Goal: Transaction & Acquisition: Purchase product/service

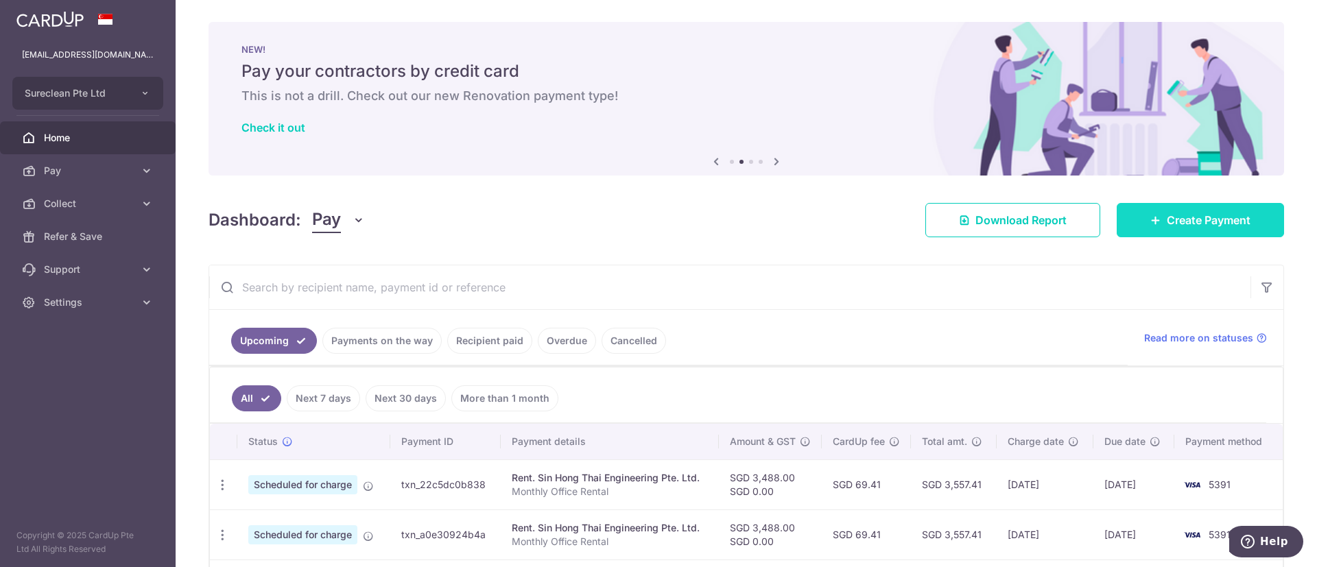
click at [1199, 221] on span "Create Payment" at bounding box center [1209, 220] width 84 height 16
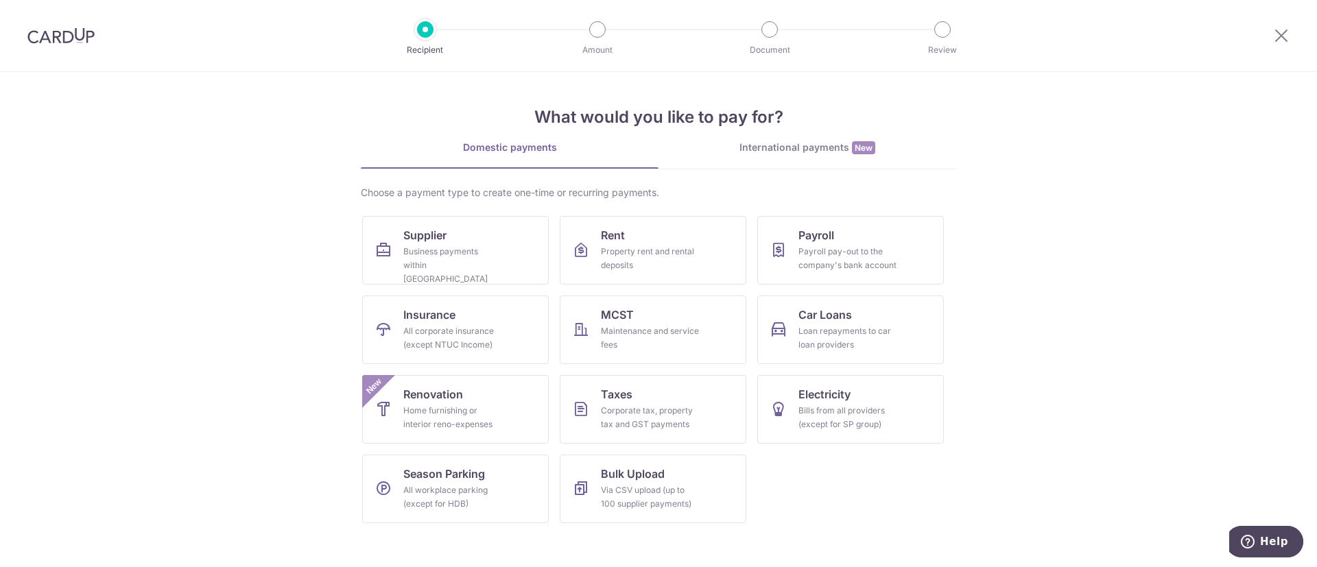
click at [775, 143] on div "International payments New" at bounding box center [808, 148] width 298 height 14
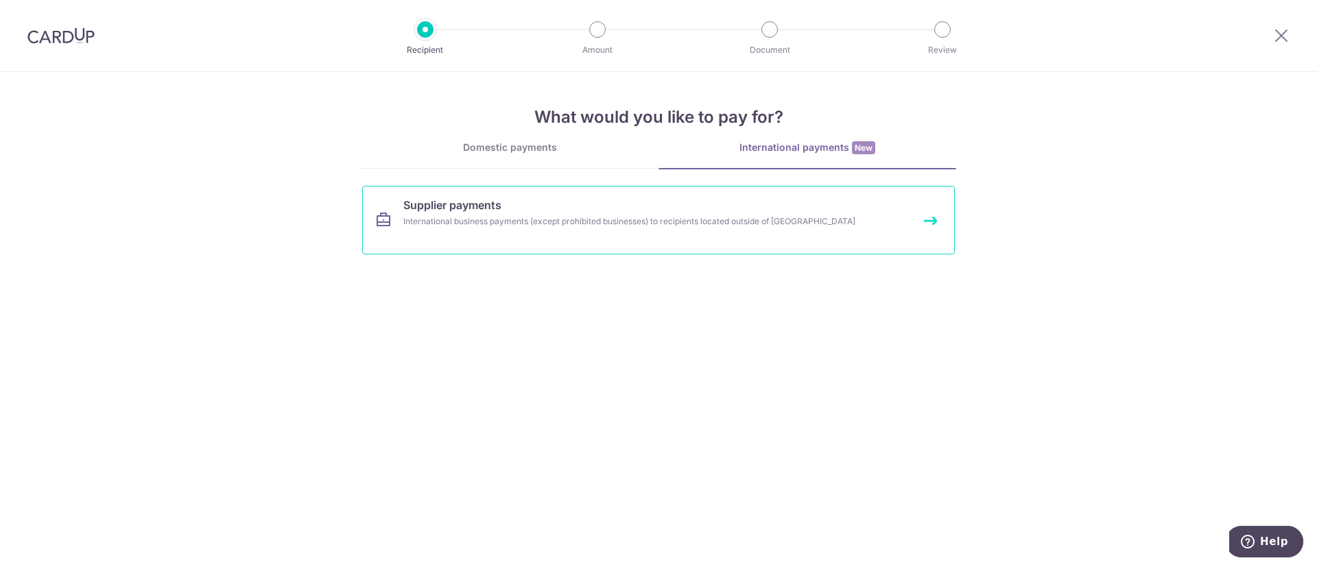
click at [473, 208] on span "Supplier payments" at bounding box center [452, 205] width 98 height 16
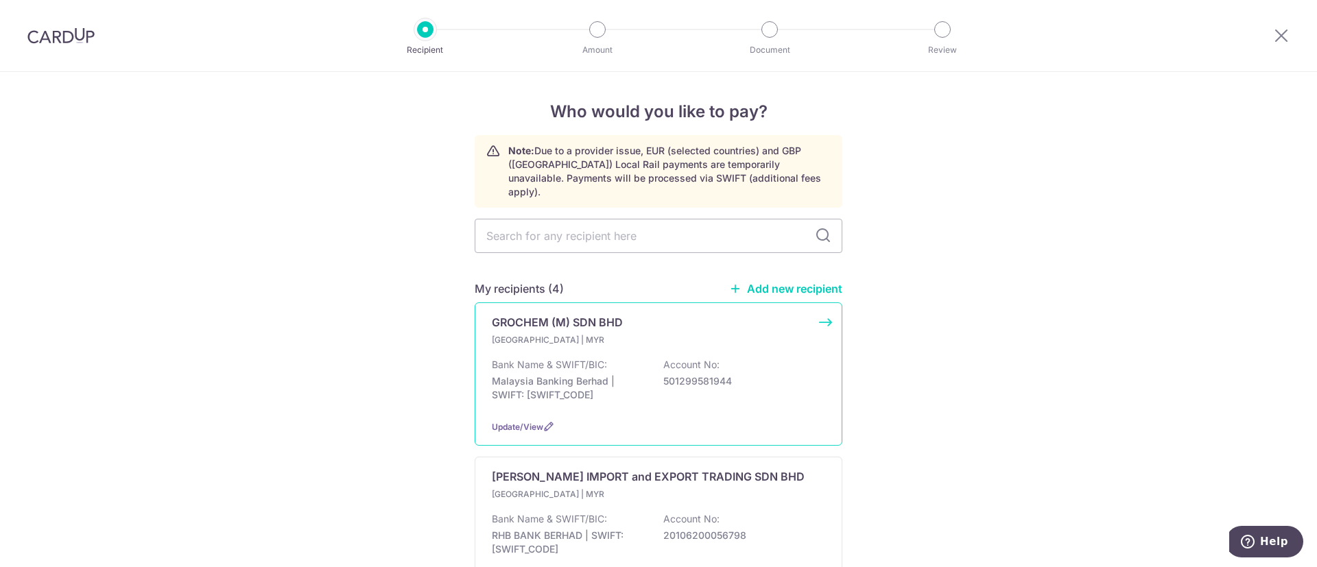
scroll to position [103, 0]
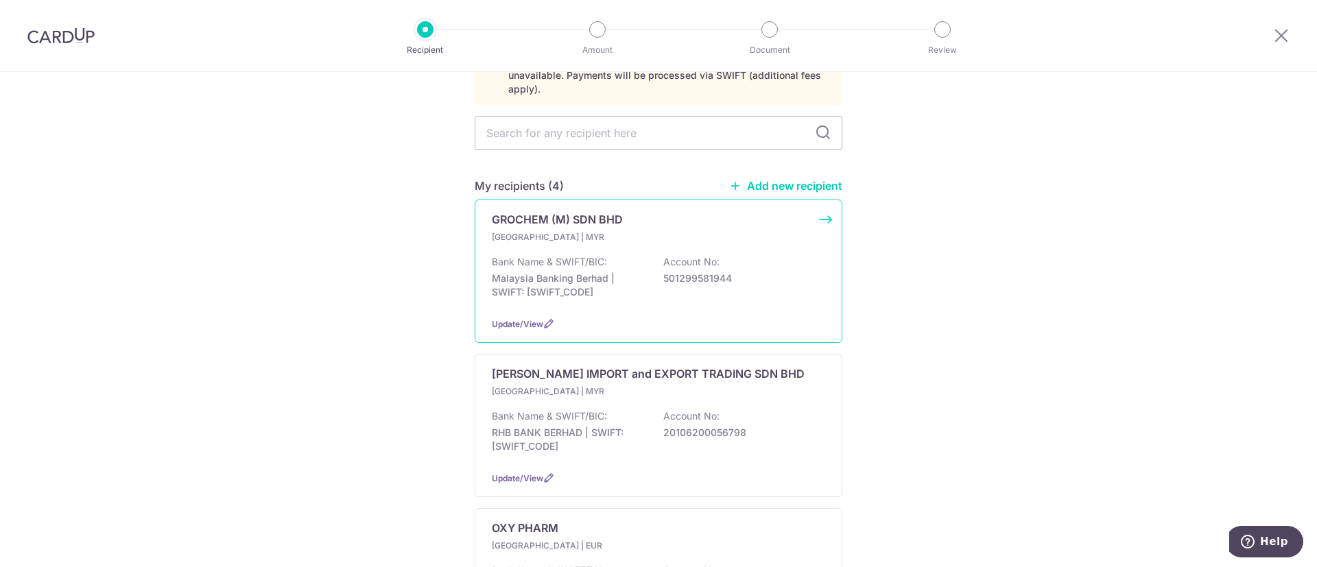
click at [508, 211] on p "GROCHEM (M) SDN BHD" at bounding box center [557, 219] width 131 height 16
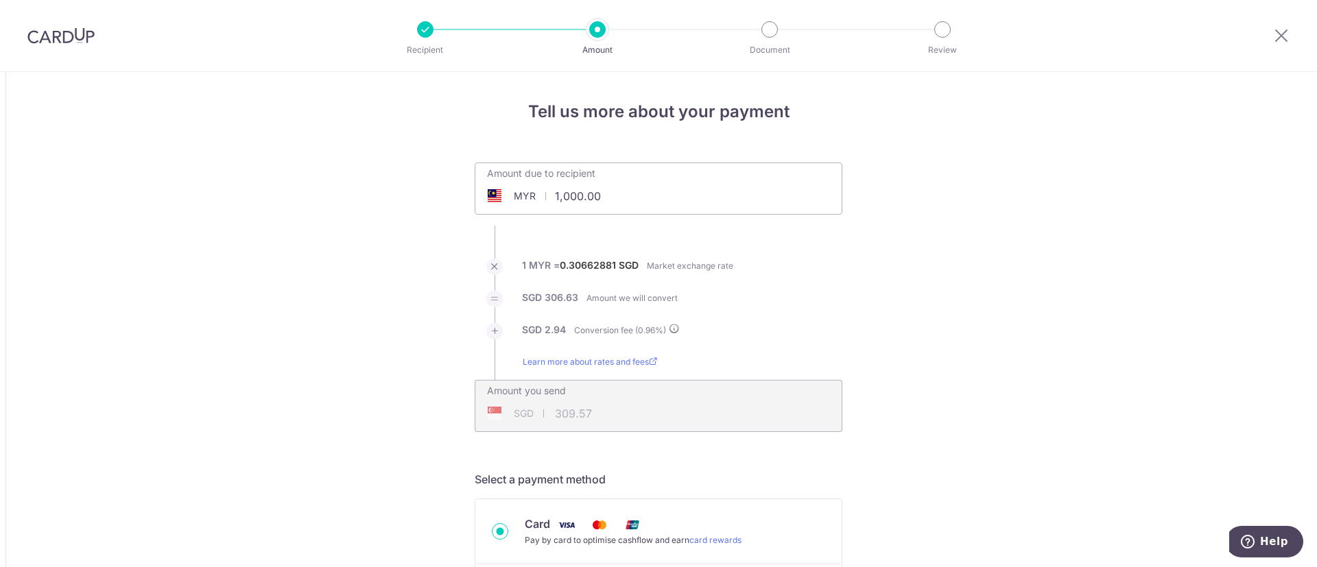
drag, startPoint x: 626, startPoint y: 193, endPoint x: 387, endPoint y: 207, distance: 239.2
type input "20,800.00"
type input "6,439.10"
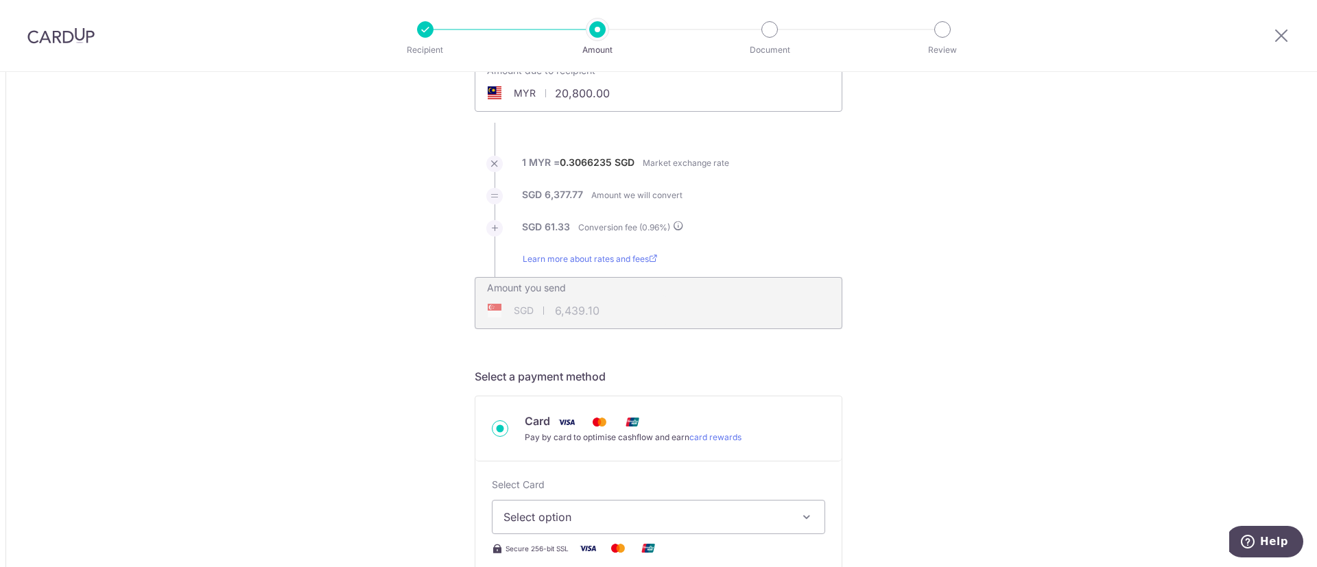
scroll to position [206, 0]
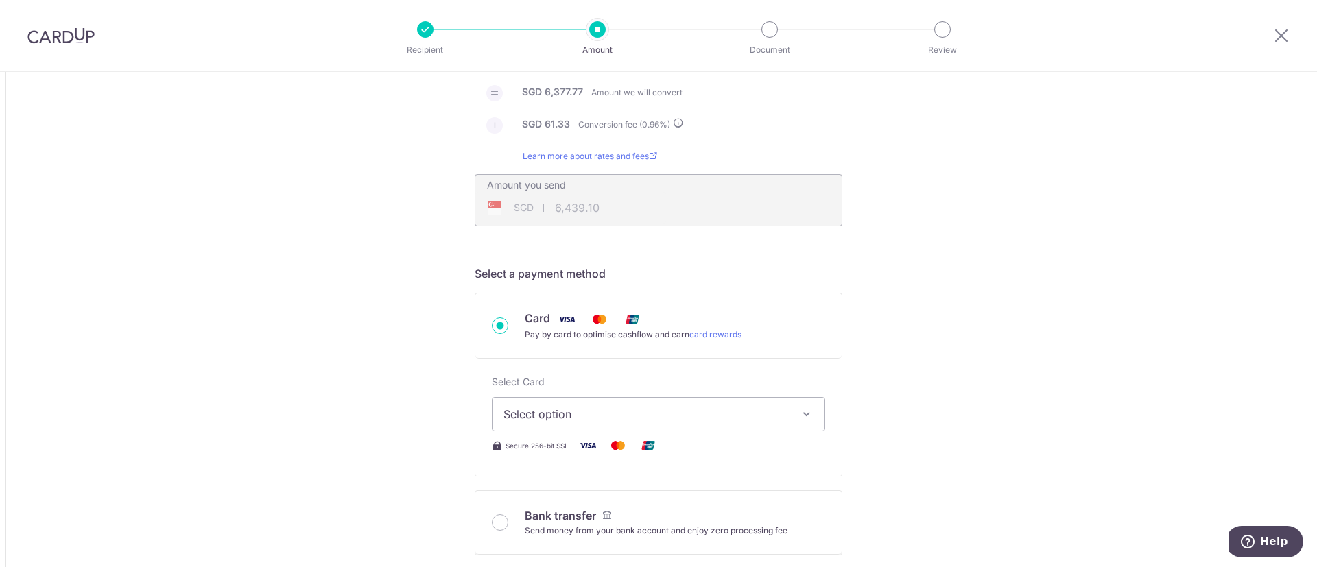
click at [801, 414] on icon "button" at bounding box center [807, 415] width 14 height 14
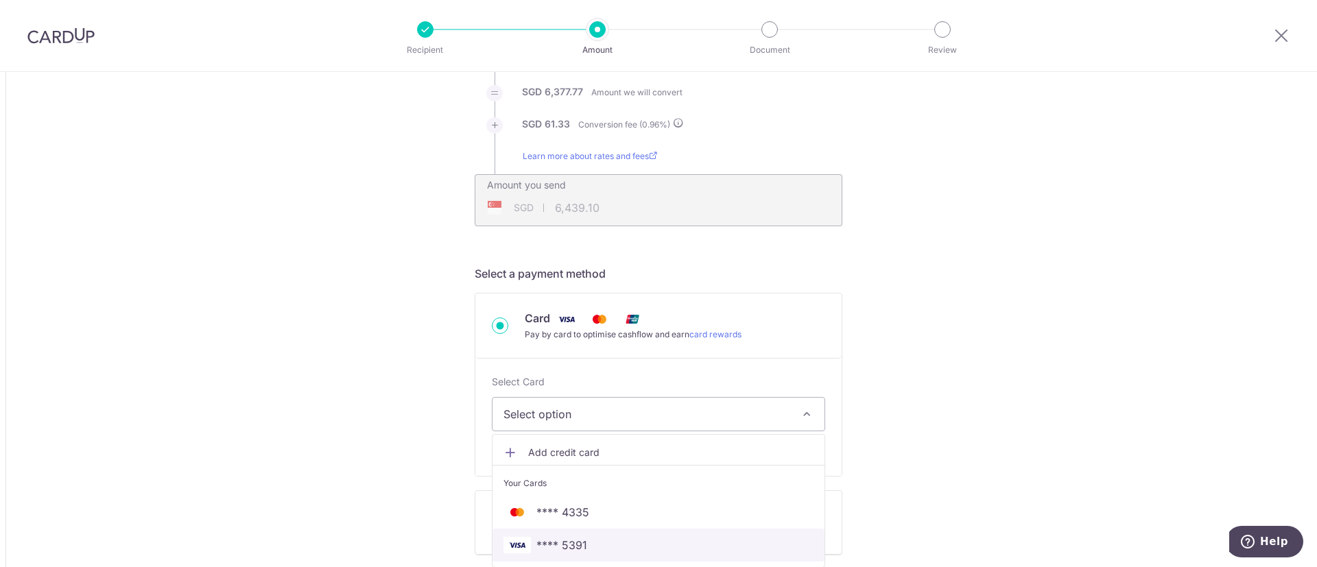
drag, startPoint x: 573, startPoint y: 545, endPoint x: 641, endPoint y: 532, distance: 69.2
click at [573, 545] on span "**** 5391" at bounding box center [562, 545] width 51 height 16
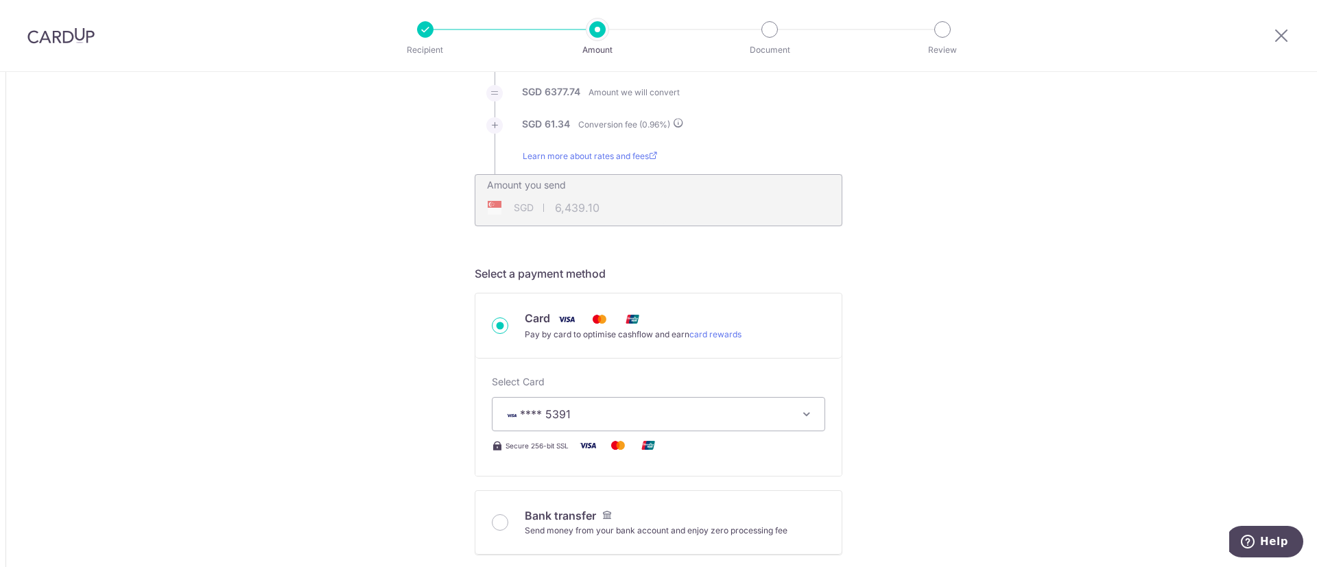
type input "20,800.00"
type input "6,439.08"
type input "20,800.00"
type input "6,438.22"
type input "20,800.00"
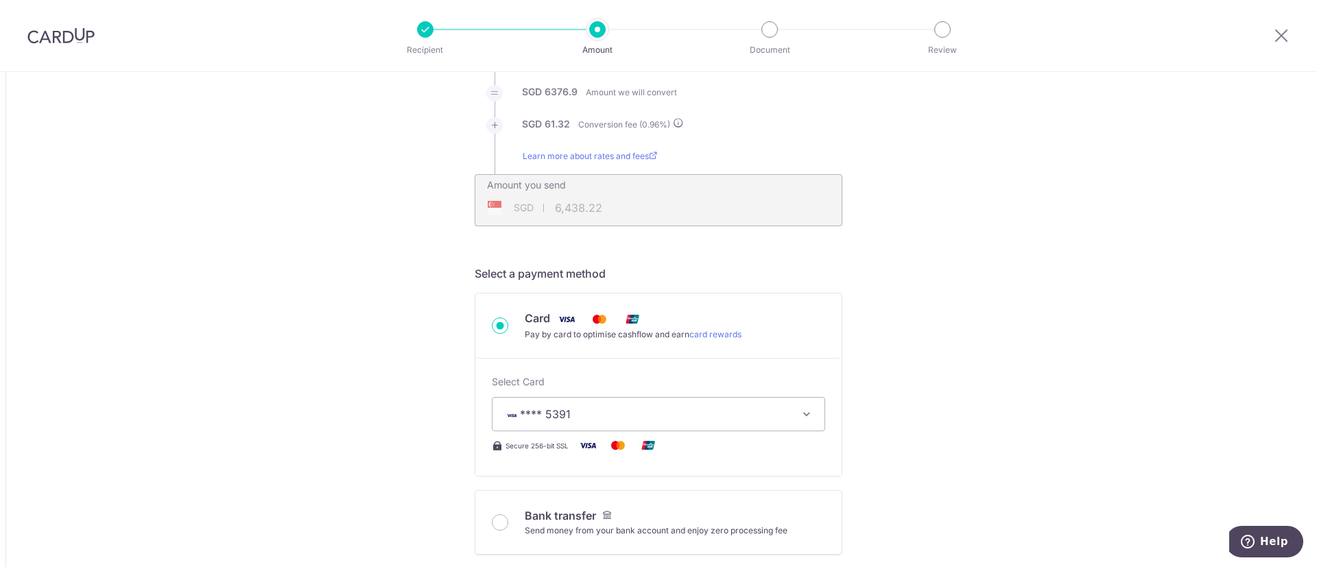
type input "6,440.51"
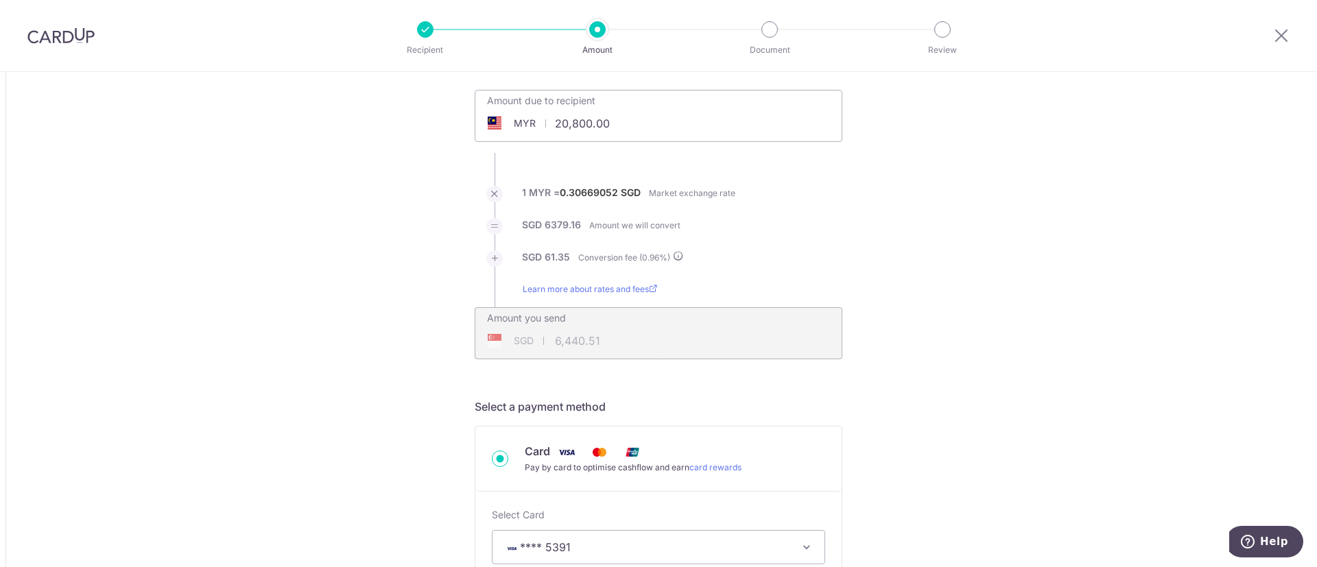
scroll to position [0, 0]
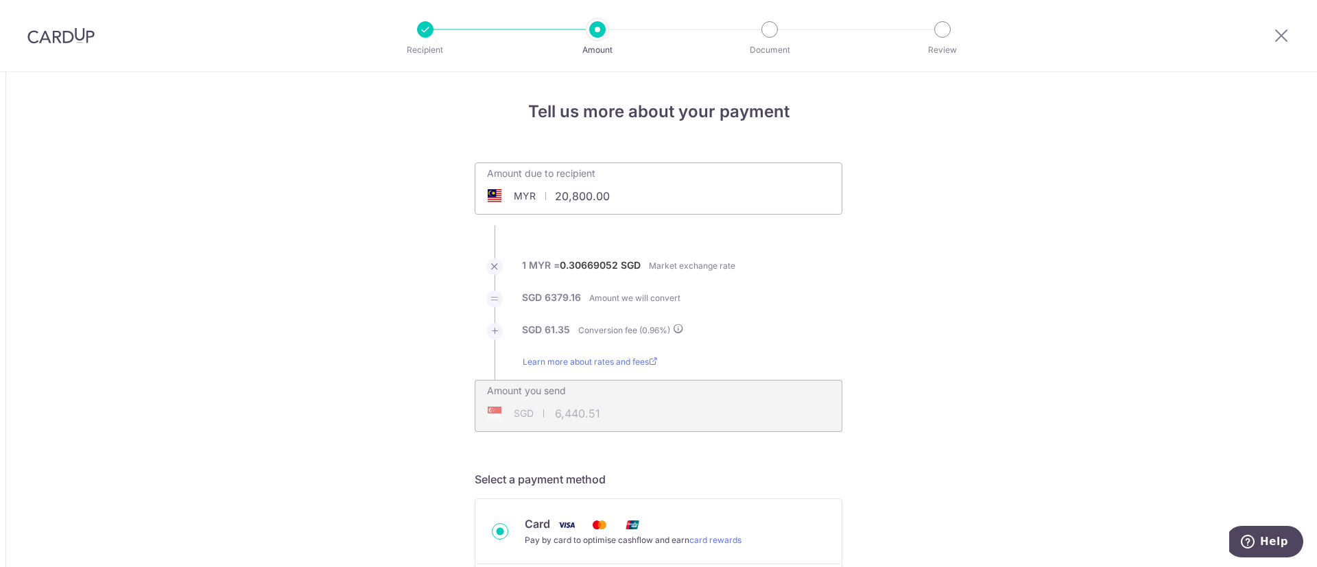
type input "20,800.00"
type input "6,439.40"
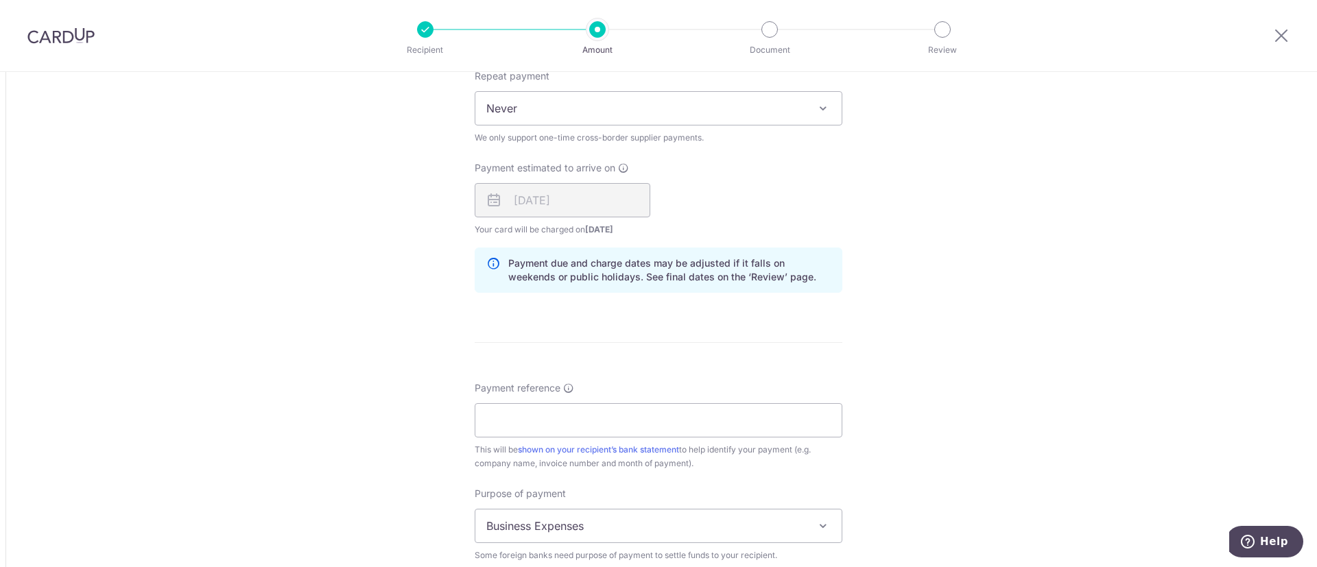
scroll to position [1132, 0]
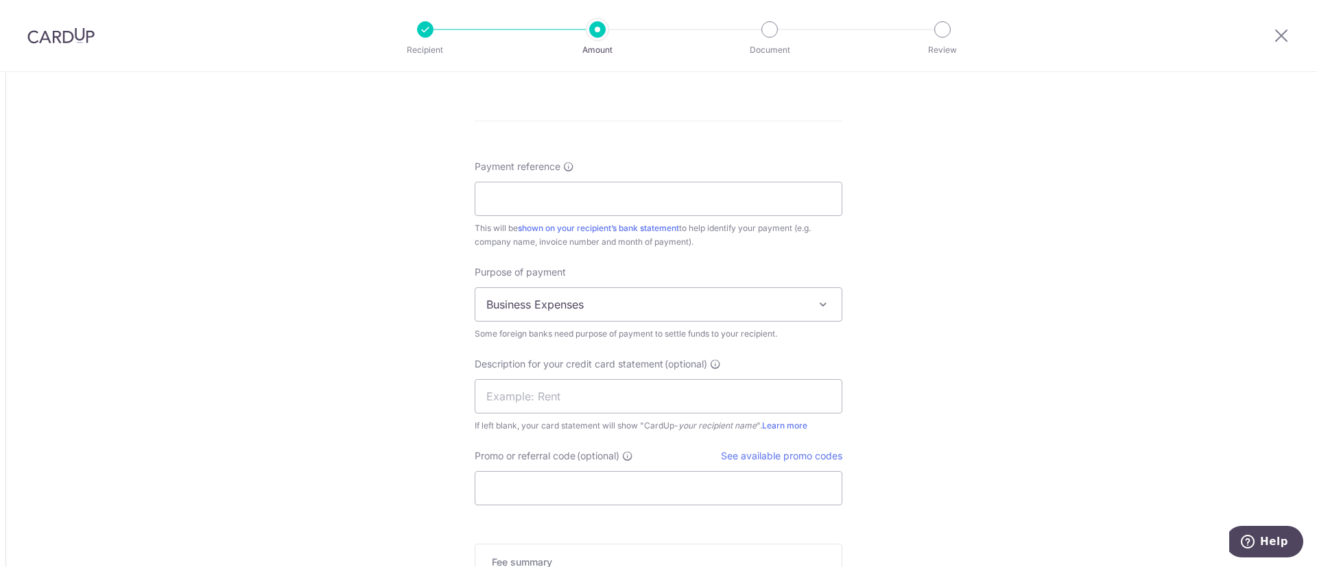
type input "20,800.00"
type input "6,442.51"
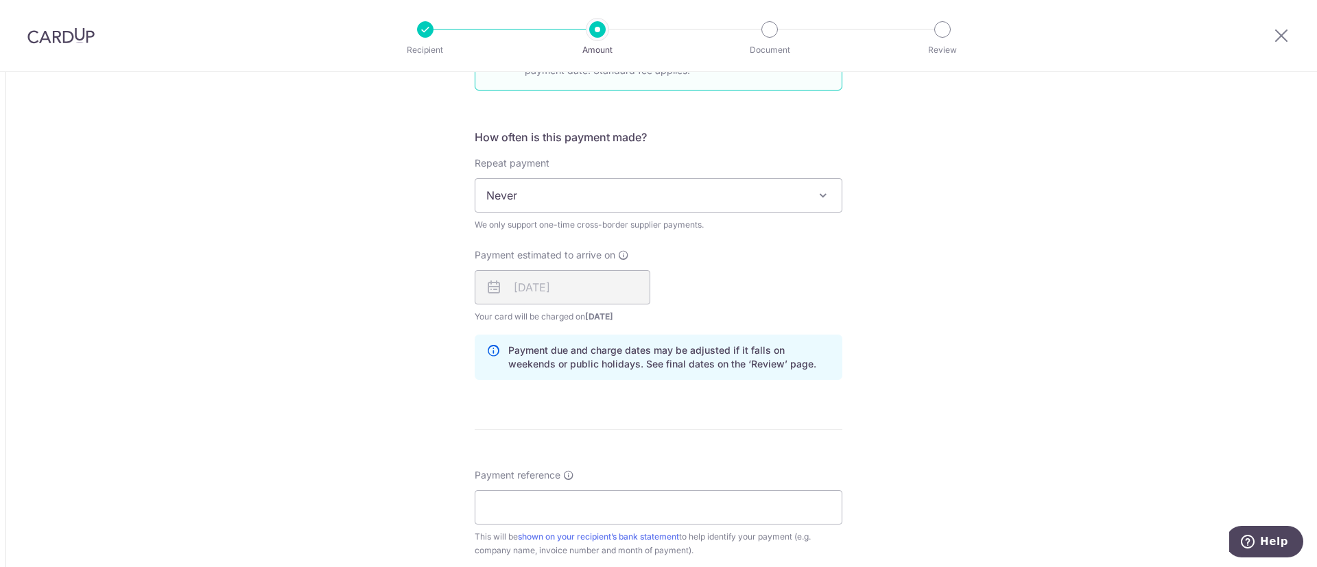
scroll to position [1029, 0]
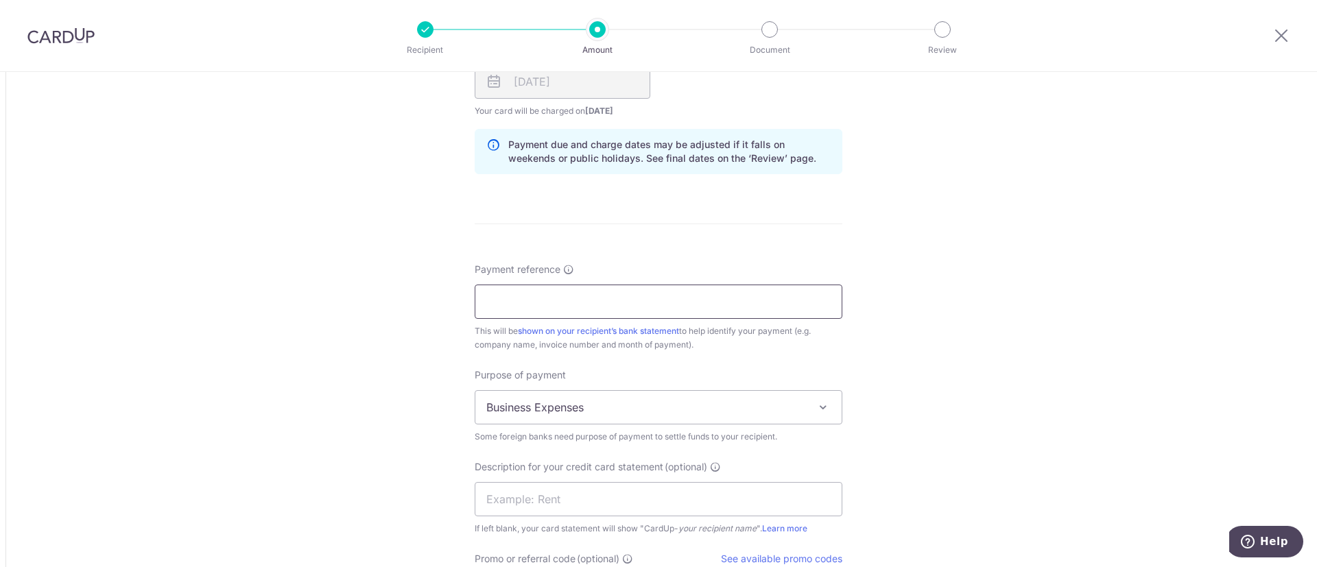
click at [522, 296] on input "Payment reference" at bounding box center [659, 302] width 368 height 34
click at [547, 304] on input "Payment reference" at bounding box center [659, 302] width 368 height 34
type input "INV011476"
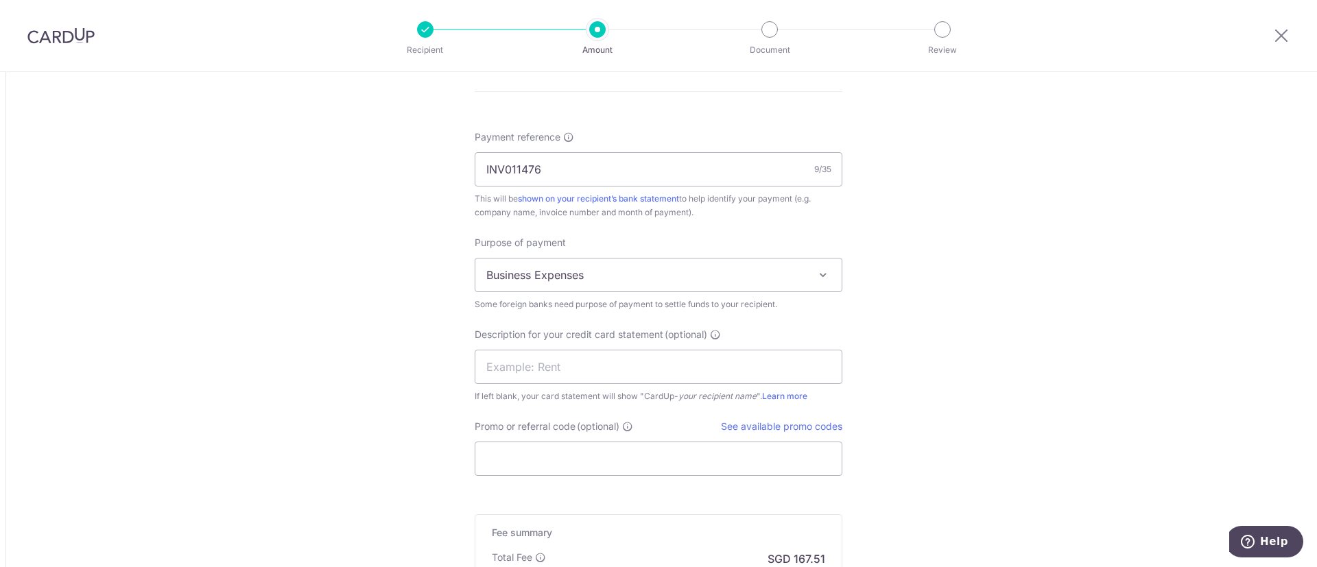
scroll to position [1235, 0]
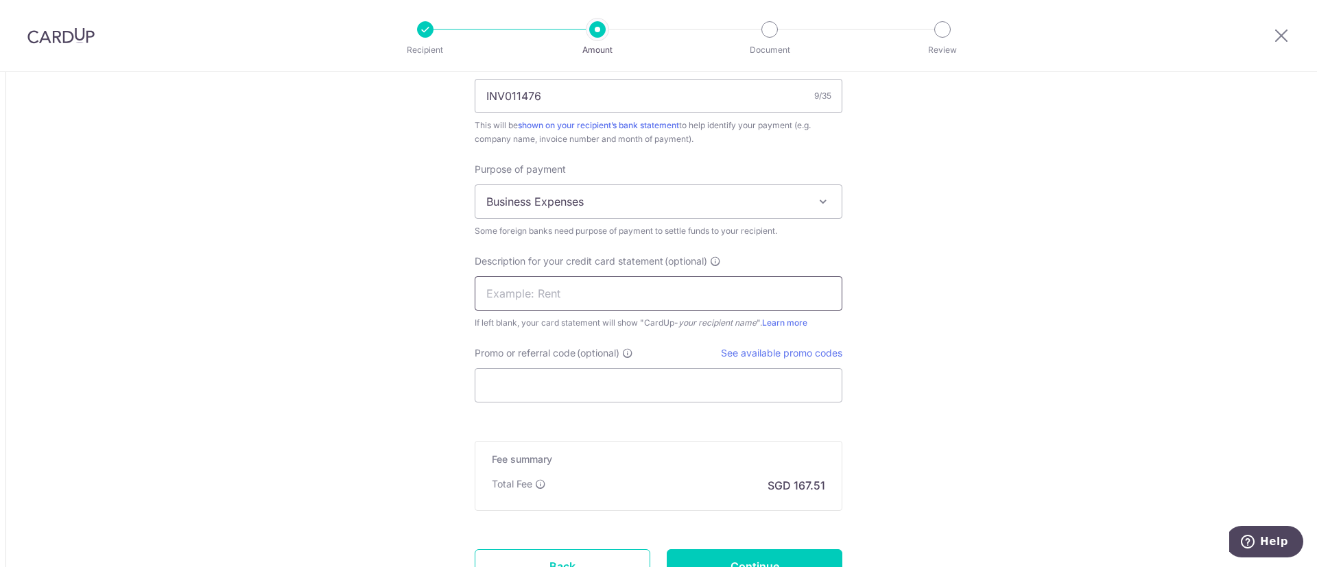
click at [539, 295] on input "text" at bounding box center [659, 294] width 368 height 34
type input "Invoice"
click at [609, 374] on input "Promo or referral code (optional)" at bounding box center [659, 385] width 368 height 34
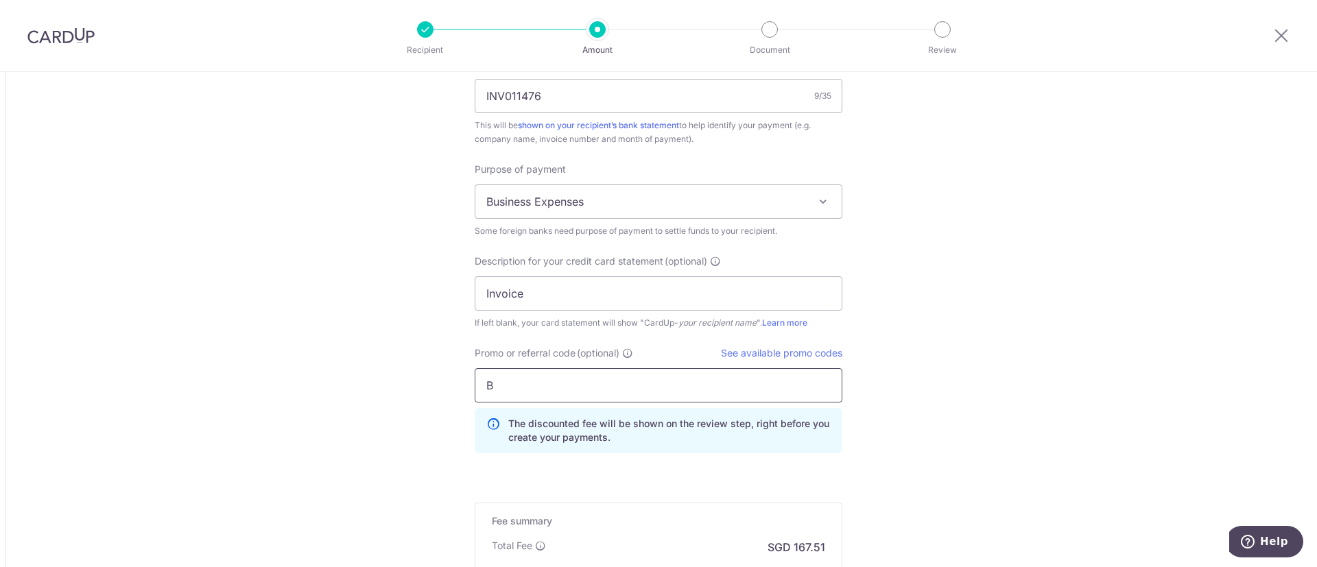
type input "BO"
type input "20,800.00"
type input "6,441.17"
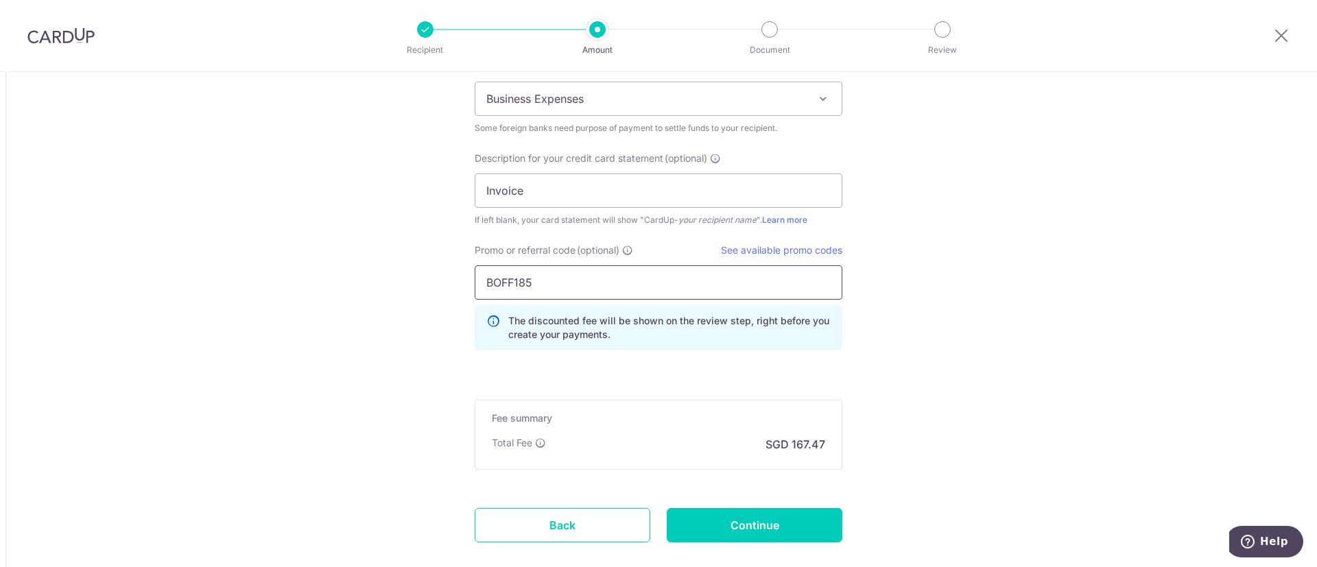
scroll to position [1416, 0]
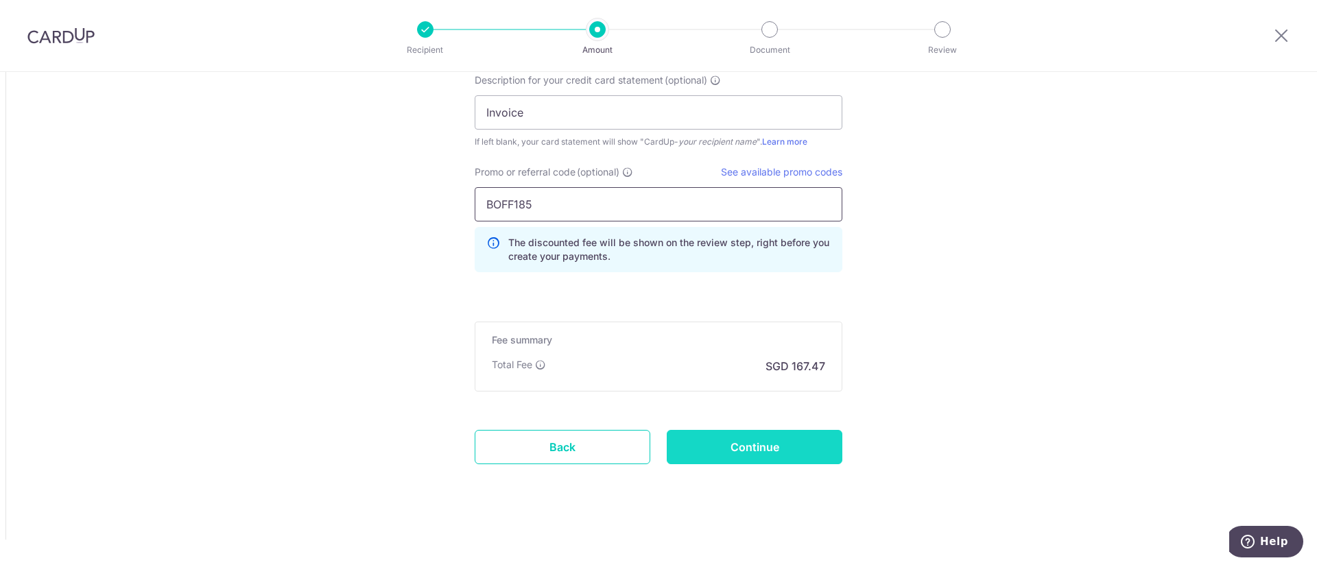
type input "BOFF185"
click at [738, 444] on input "Continue" at bounding box center [755, 447] width 176 height 34
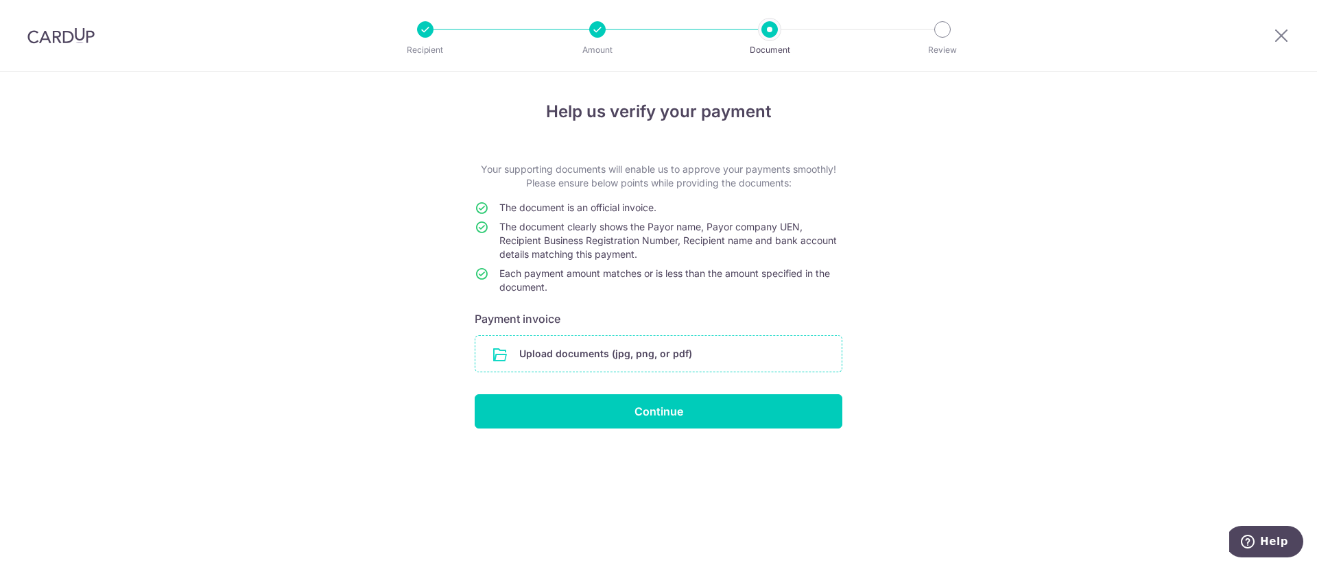
click at [642, 346] on input "file" at bounding box center [658, 354] width 366 height 36
